Goal: Task Accomplishment & Management: Use online tool/utility

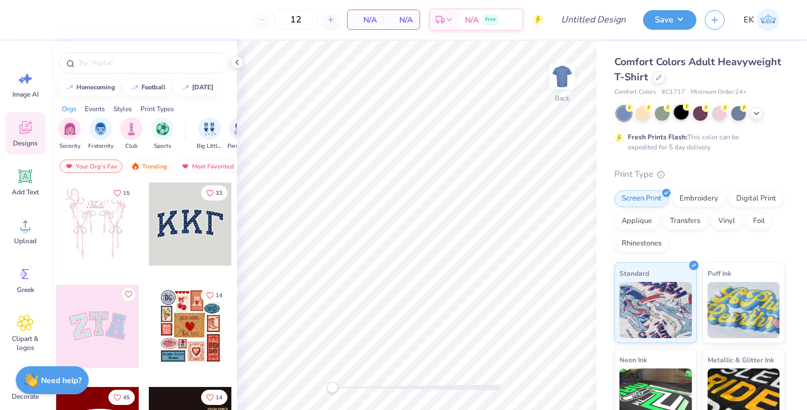
click at [675, 108] on div at bounding box center [681, 112] width 15 height 15
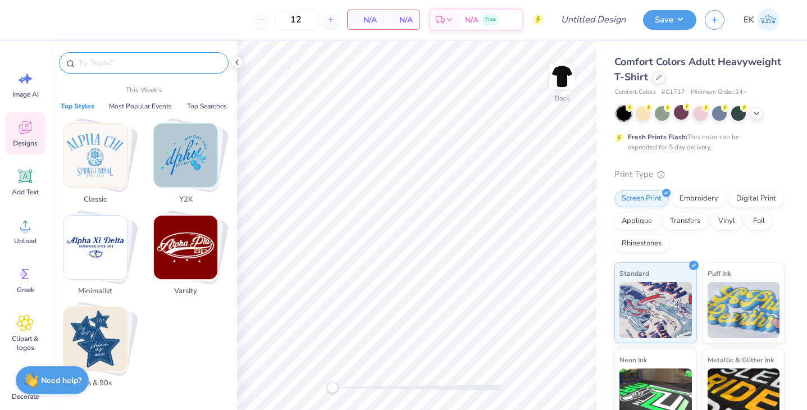
click at [156, 65] on input "text" at bounding box center [149, 62] width 144 height 11
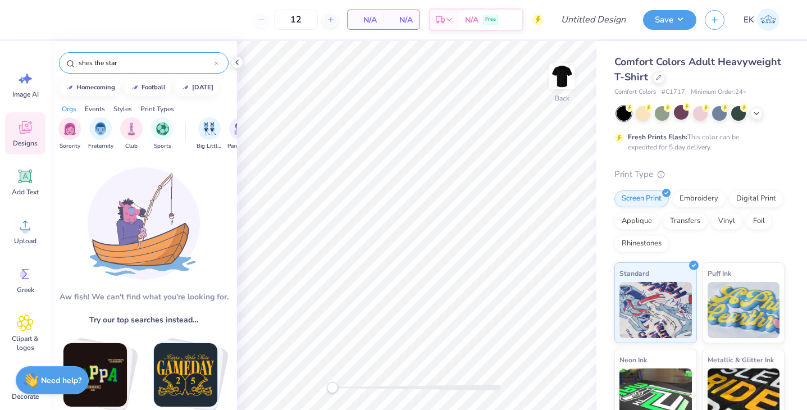
click at [91, 62] on input "shes the star" at bounding box center [145, 62] width 136 height 11
click at [107, 65] on input "shes the star" at bounding box center [145, 62] width 136 height 11
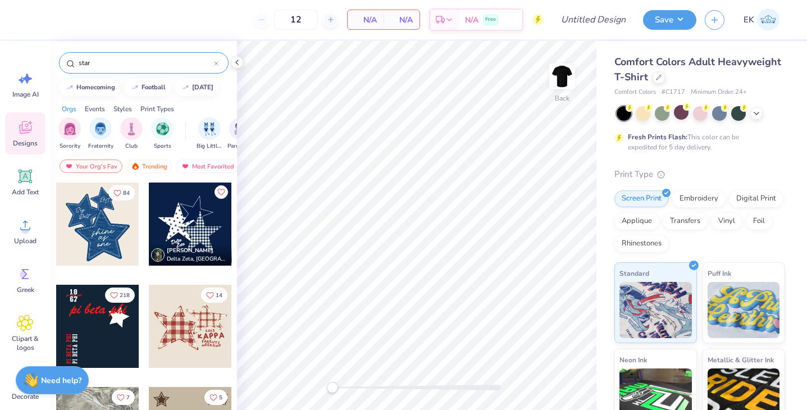
click at [102, 61] on input "star" at bounding box center [145, 62] width 136 height 11
click at [104, 65] on input "star" at bounding box center [145, 62] width 136 height 11
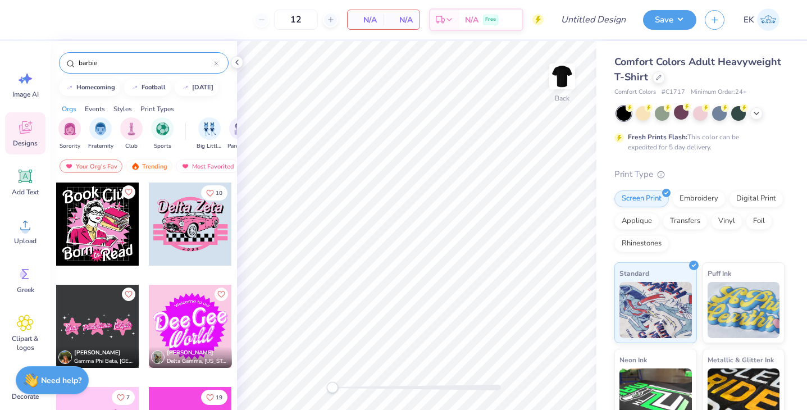
click at [102, 64] on input "barbie" at bounding box center [145, 62] width 136 height 11
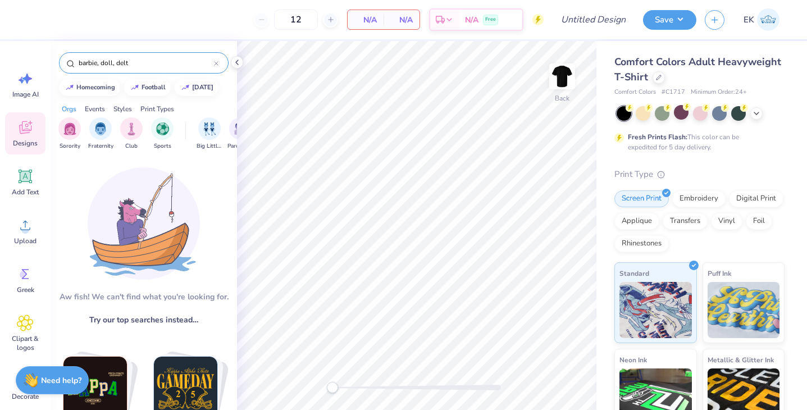
type input "barbie, doll, delta"
click at [215, 62] on icon at bounding box center [215, 63] width 3 height 3
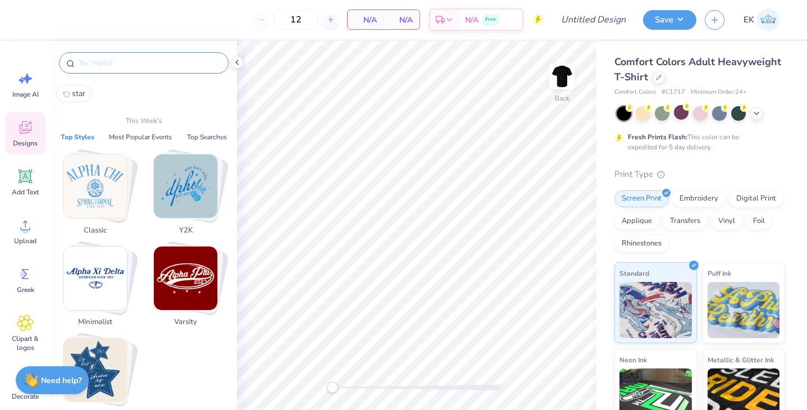
click at [108, 56] on div at bounding box center [144, 62] width 170 height 21
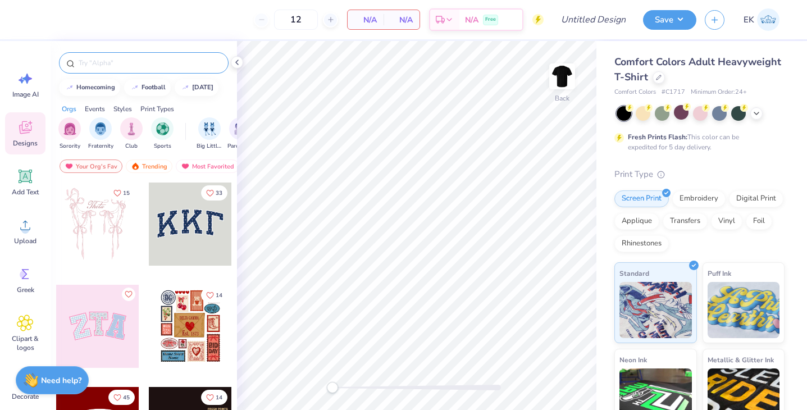
click at [107, 61] on input "text" at bounding box center [149, 62] width 144 height 11
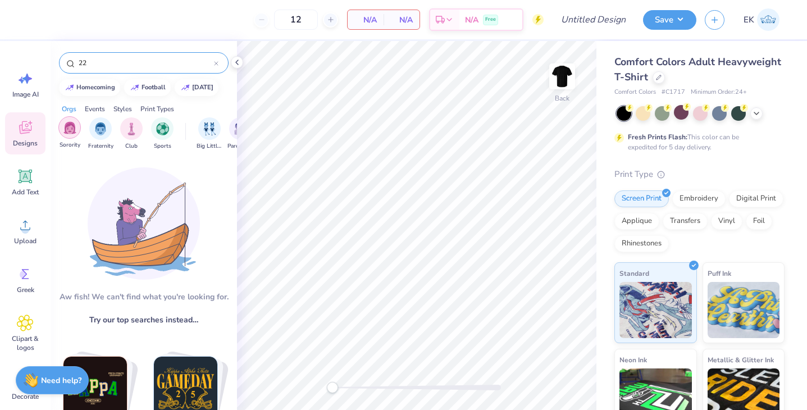
type input "2"
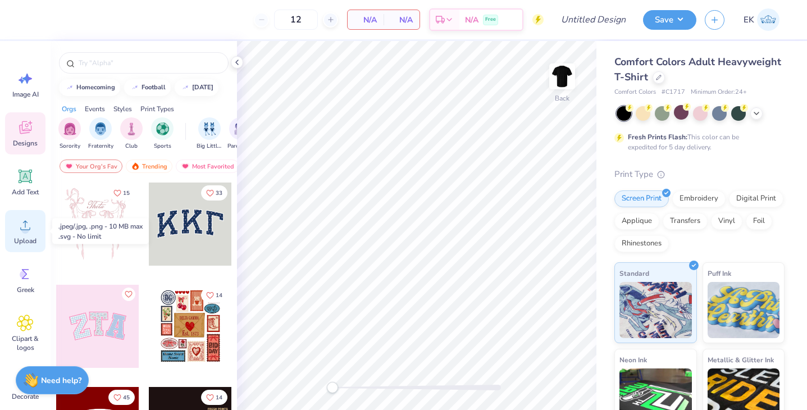
click at [24, 227] on circle at bounding box center [25, 230] width 8 height 8
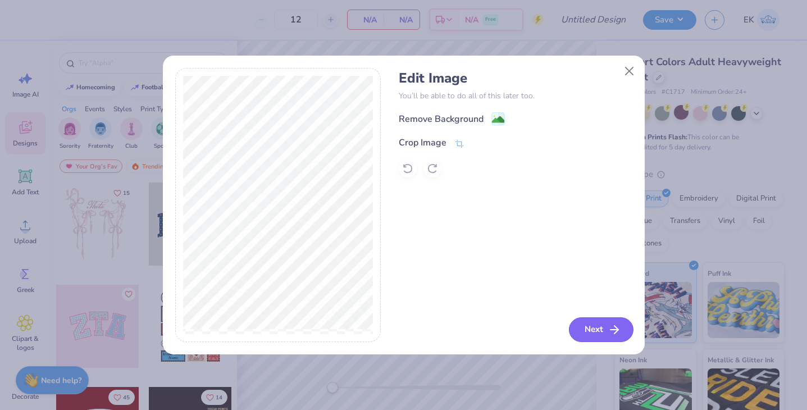
click at [591, 328] on button "Next" at bounding box center [601, 329] width 65 height 25
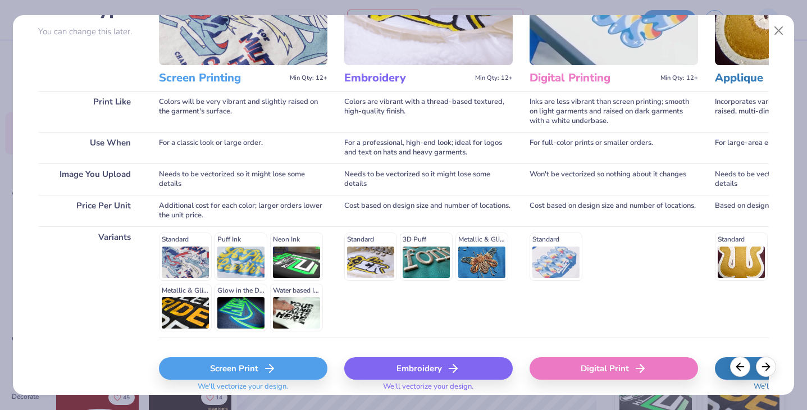
scroll to position [108, 0]
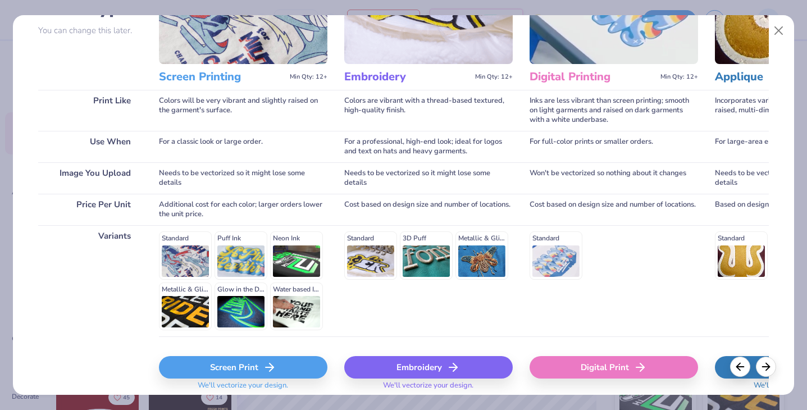
click at [183, 244] on div "Standard Puff Ink Neon Ink Metallic & Glitter Ink Glow in the Dark Ink Water ba…" at bounding box center [243, 280] width 168 height 99
click at [231, 367] on div "Screen Print" at bounding box center [243, 367] width 168 height 22
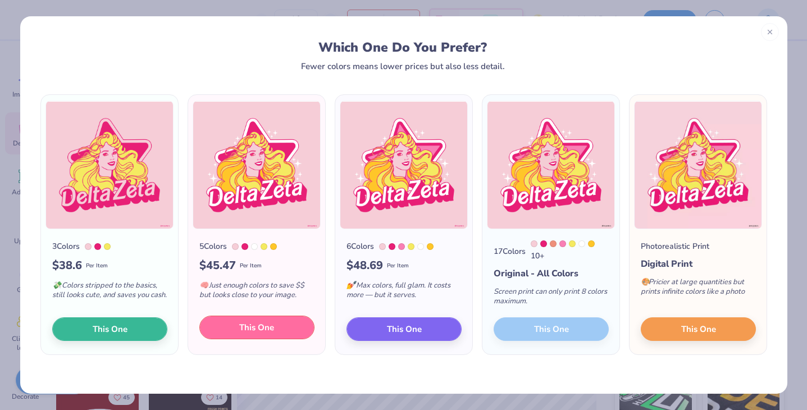
click at [240, 330] on span "This One" at bounding box center [256, 327] width 35 height 13
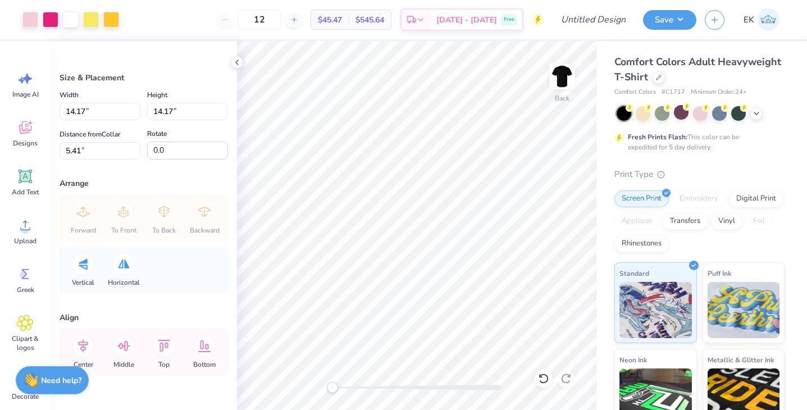
drag, startPoint x: 328, startPoint y: 152, endPoint x: 361, endPoint y: 194, distance: 53.6
click at [361, 194] on div at bounding box center [403, 205] width 807 height 410
type input "10.74"
click at [281, 17] on input "12" at bounding box center [260, 20] width 44 height 20
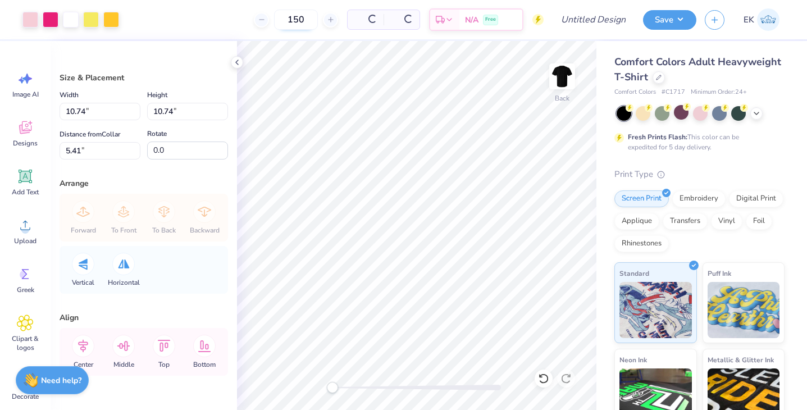
type input "150"
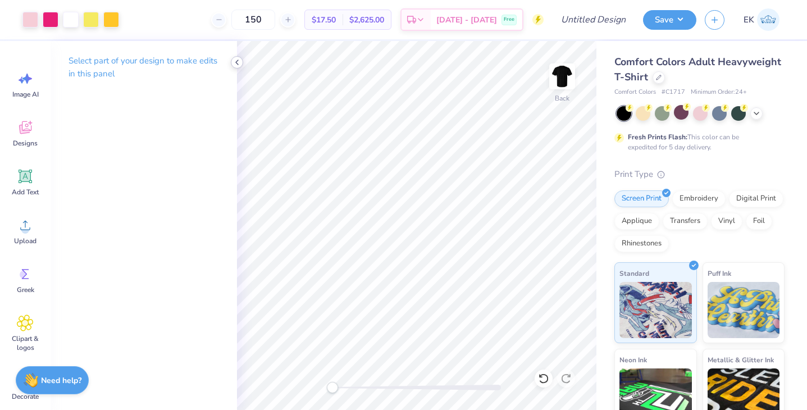
click at [236, 61] on icon at bounding box center [236, 62] width 9 height 9
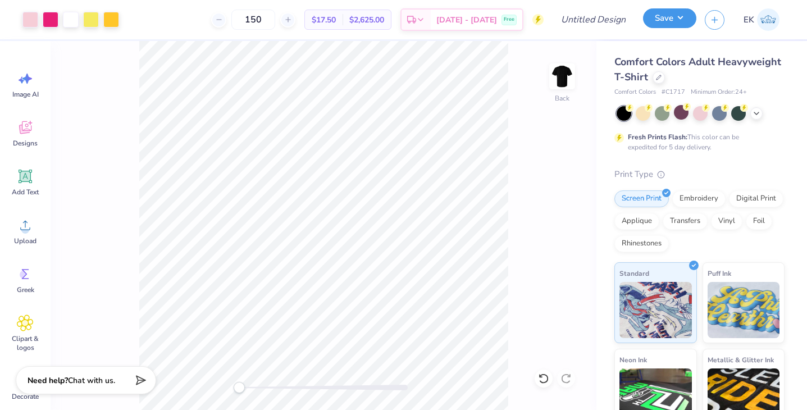
click at [668, 16] on button "Save" at bounding box center [669, 18] width 53 height 20
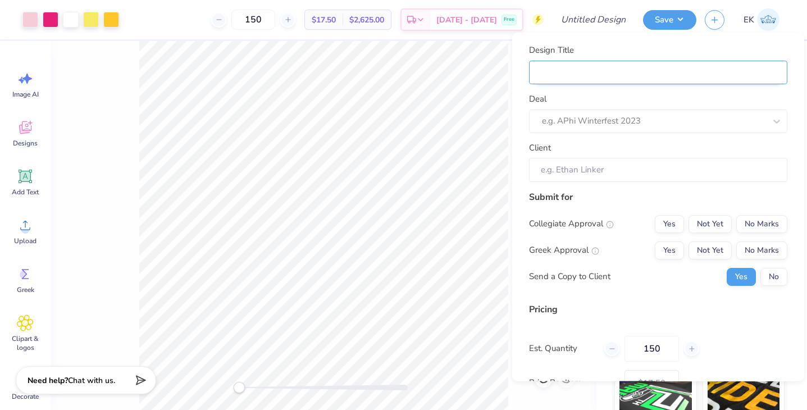
click at [608, 74] on input "Design Title" at bounding box center [658, 72] width 258 height 24
type input "EK Mockup"
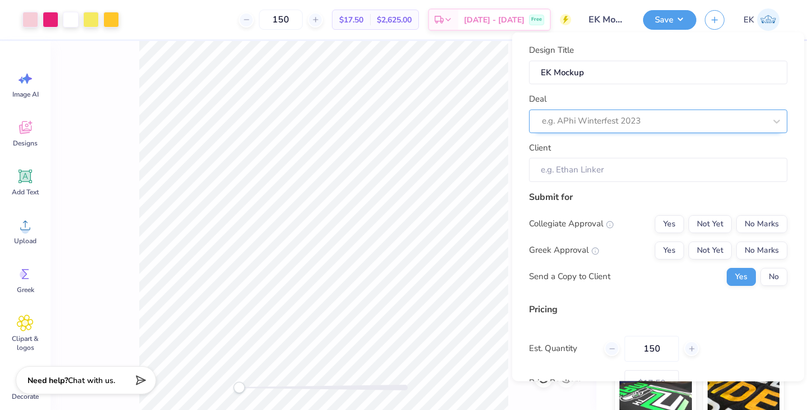
click at [605, 110] on div "e.g. APhi Winterfest 2023" at bounding box center [658, 121] width 258 height 24
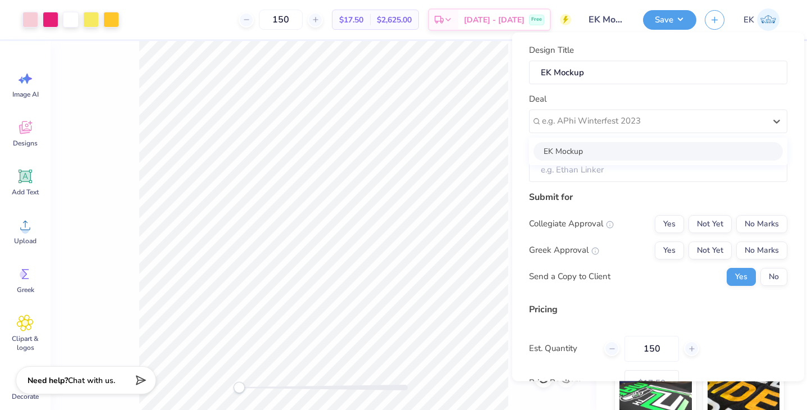
click at [582, 147] on div "EK Mockup" at bounding box center [657, 150] width 249 height 19
type input "Ek Training"
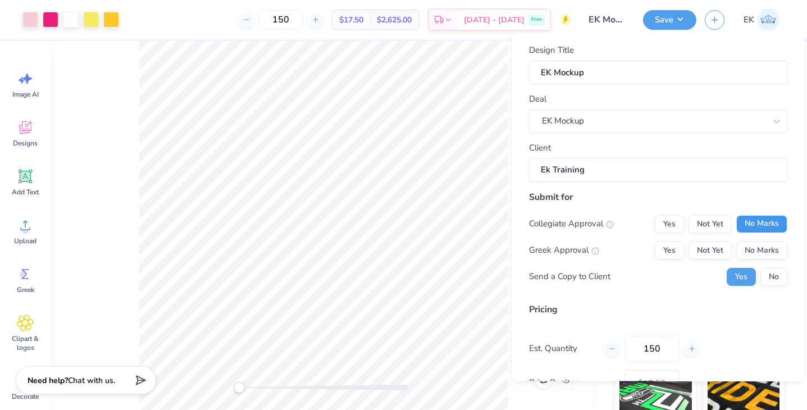
click at [753, 223] on button "No Marks" at bounding box center [761, 223] width 51 height 18
click at [757, 253] on button "No Marks" at bounding box center [761, 250] width 51 height 18
click at [767, 277] on button "No" at bounding box center [773, 276] width 27 height 18
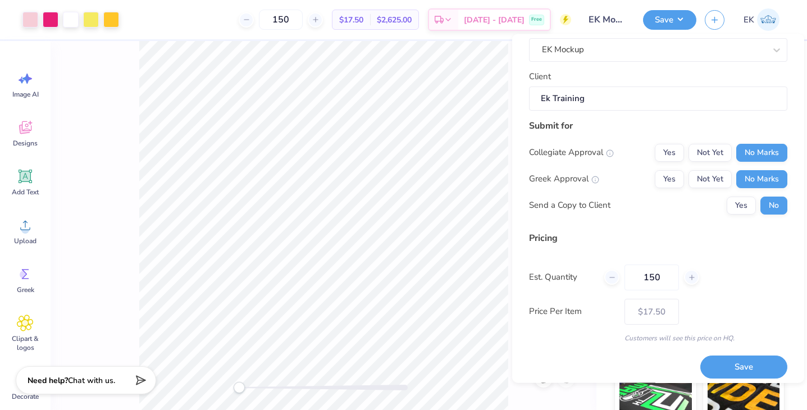
scroll to position [80, 0]
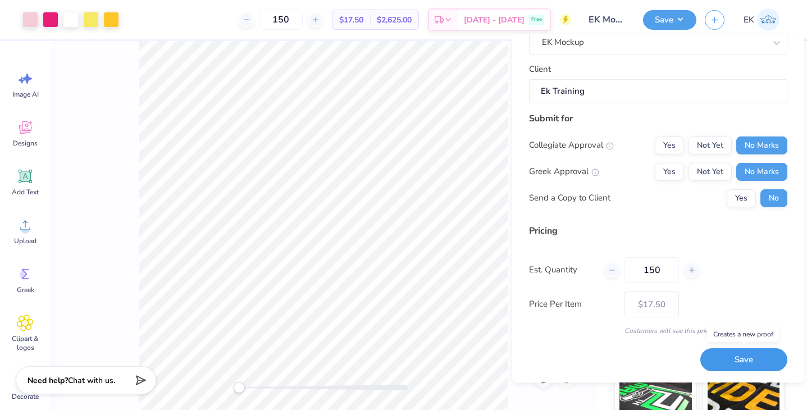
click at [715, 356] on button "Save" at bounding box center [743, 360] width 87 height 23
type input "$17.50"
